Goal: Information Seeking & Learning: Learn about a topic

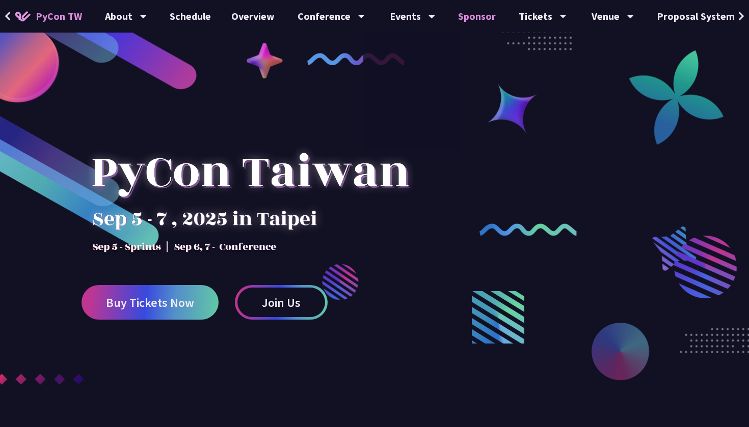
click at [467, 15] on link "Sponsor" at bounding box center [477, 16] width 58 height 33
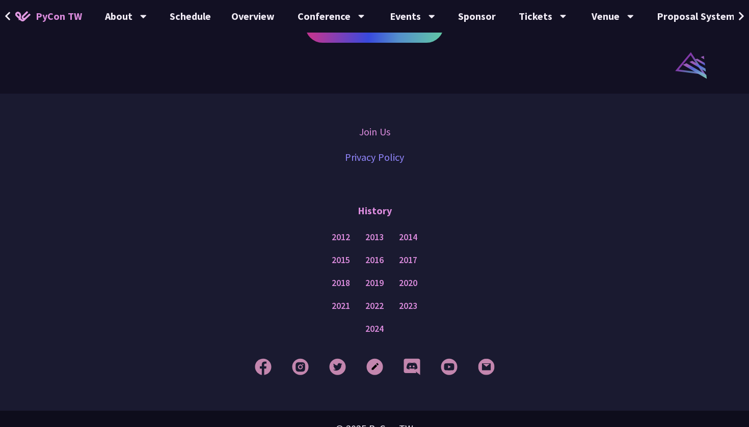
scroll to position [834, 0]
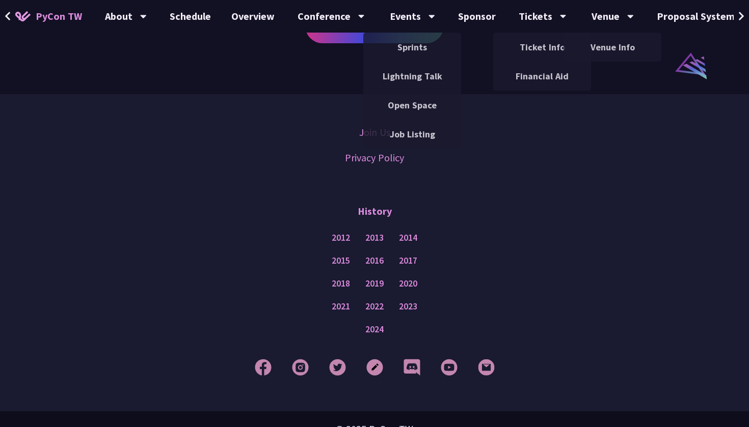
click at [72, 17] on span "PyCon TW" at bounding box center [59, 16] width 46 height 15
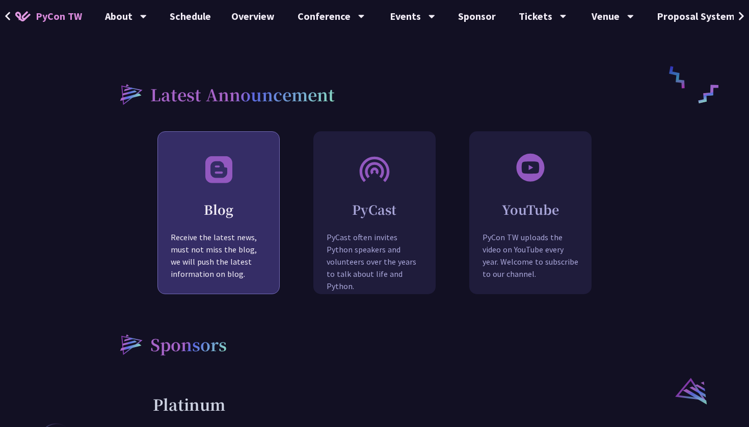
scroll to position [901, 0]
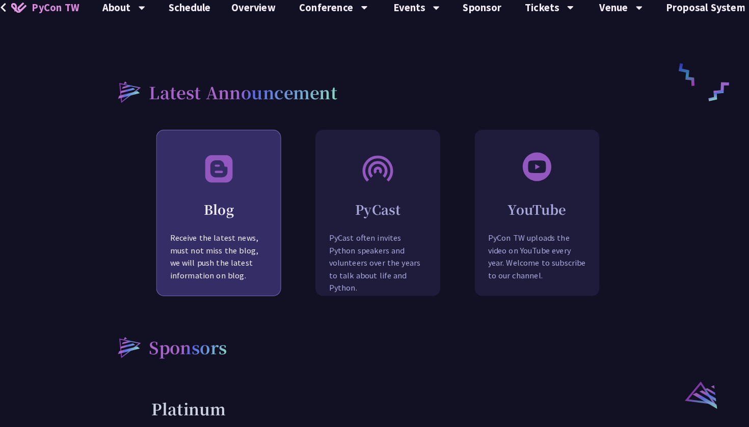
click at [211, 236] on p "Receive the latest news, must not miss the blog, we will push the latest inform…" at bounding box center [218, 268] width 121 height 64
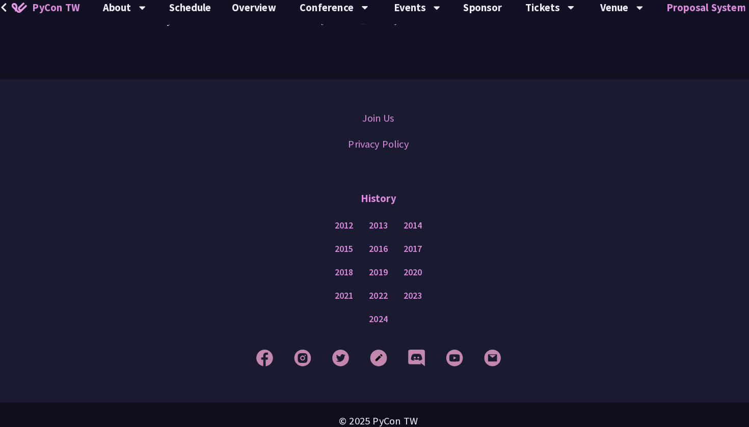
scroll to position [2719, 0]
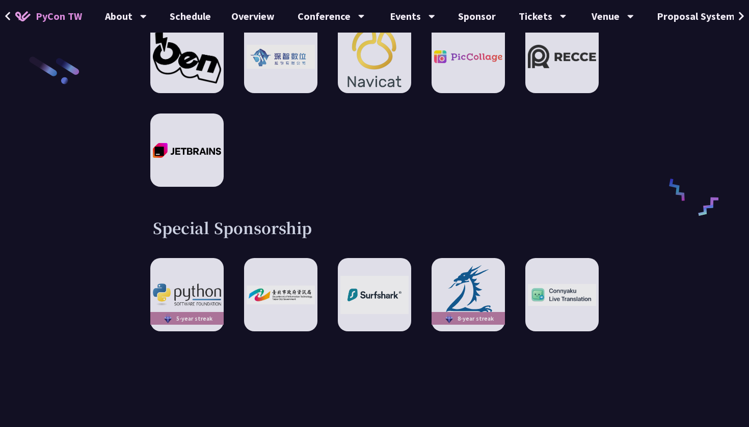
scroll to position [1705, 0]
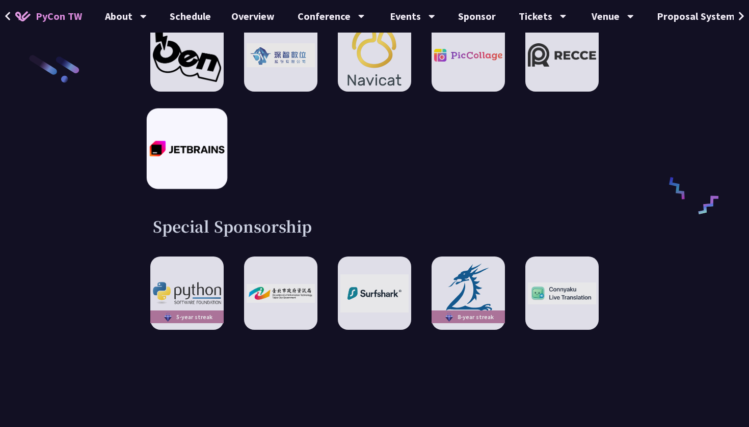
click at [180, 109] on div at bounding box center [187, 149] width 80 height 80
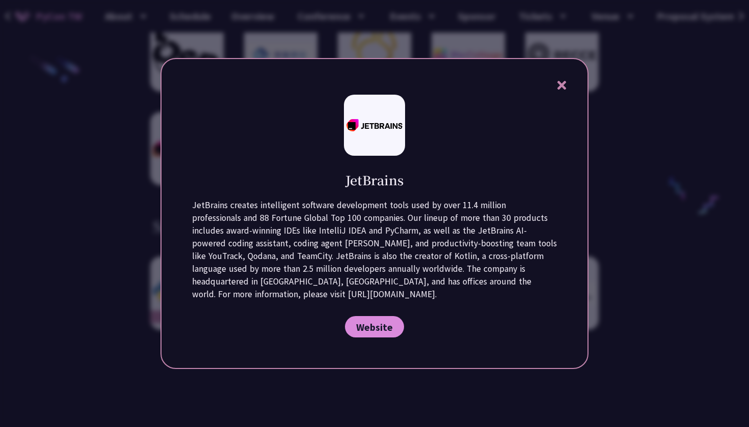
click at [560, 92] on div "JetBrains JetBrains creates intelligent software development tools used by over…" at bounding box center [374, 213] width 428 height 311
click at [562, 83] on icon at bounding box center [561, 85] width 13 height 13
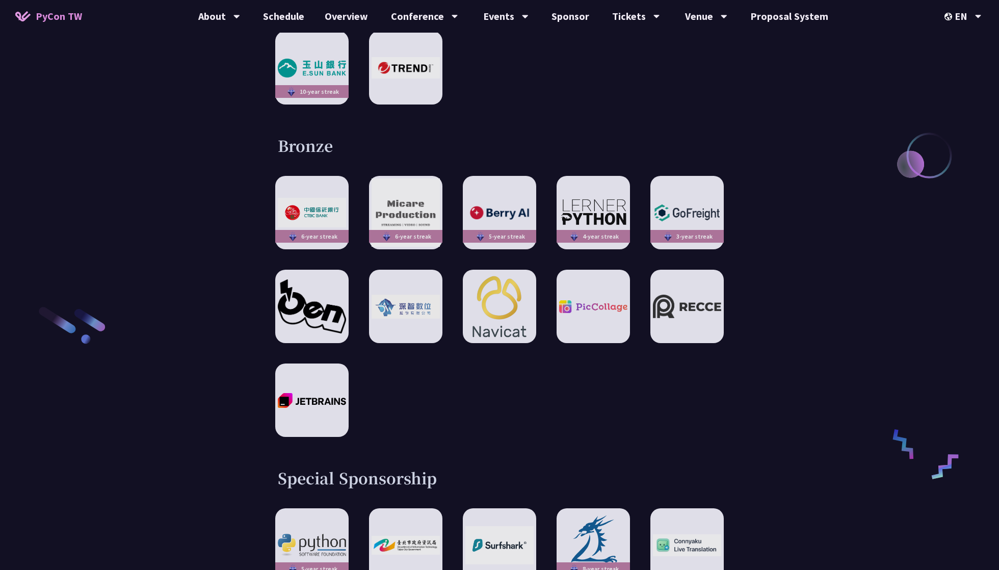
scroll to position [1596, 0]
